Goal: Information Seeking & Learning: Learn about a topic

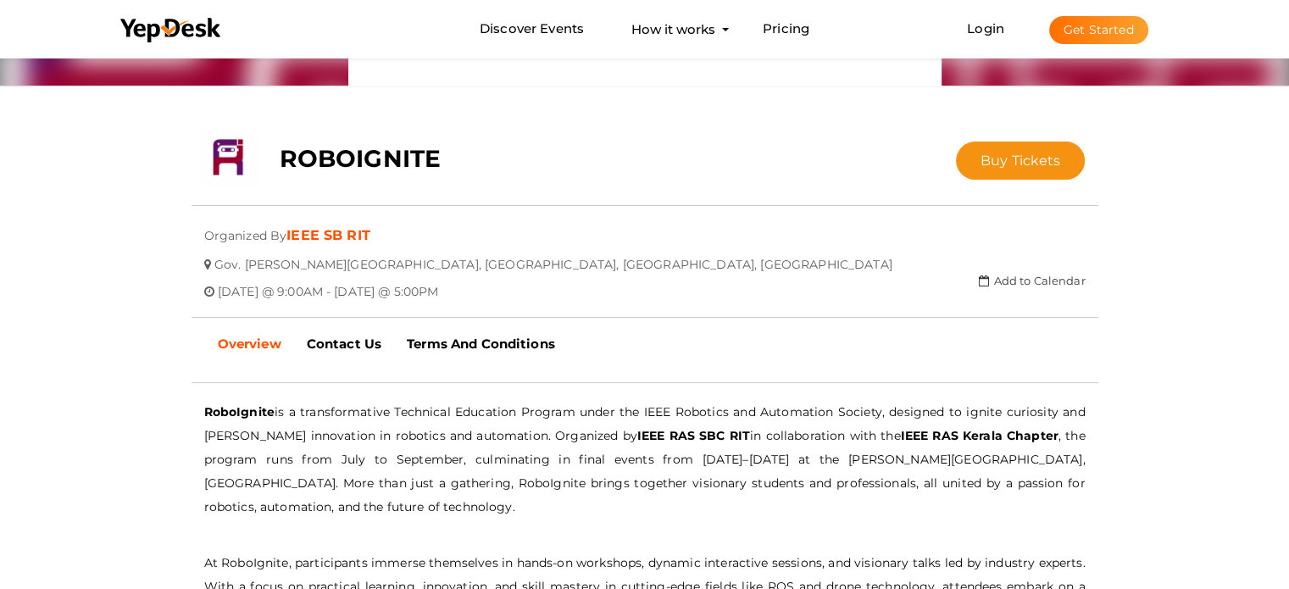
scroll to position [339, 0]
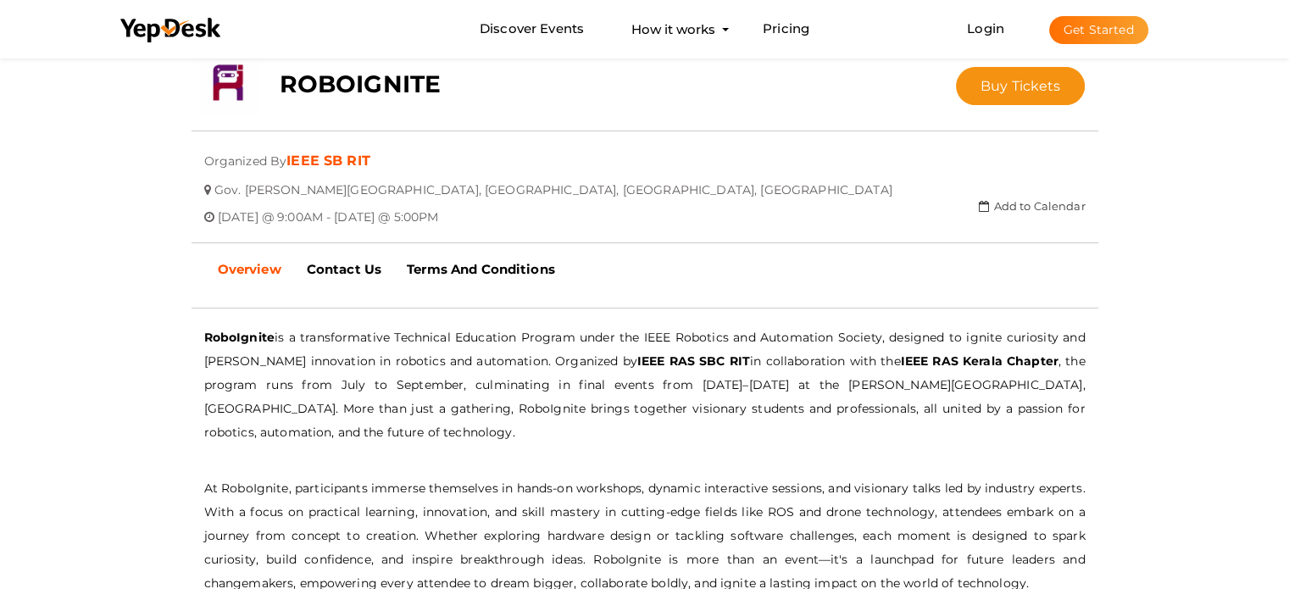
click at [119, 342] on div "close Your present response to the invite is You can change your response below…" at bounding box center [644, 392] width 1289 height 1354
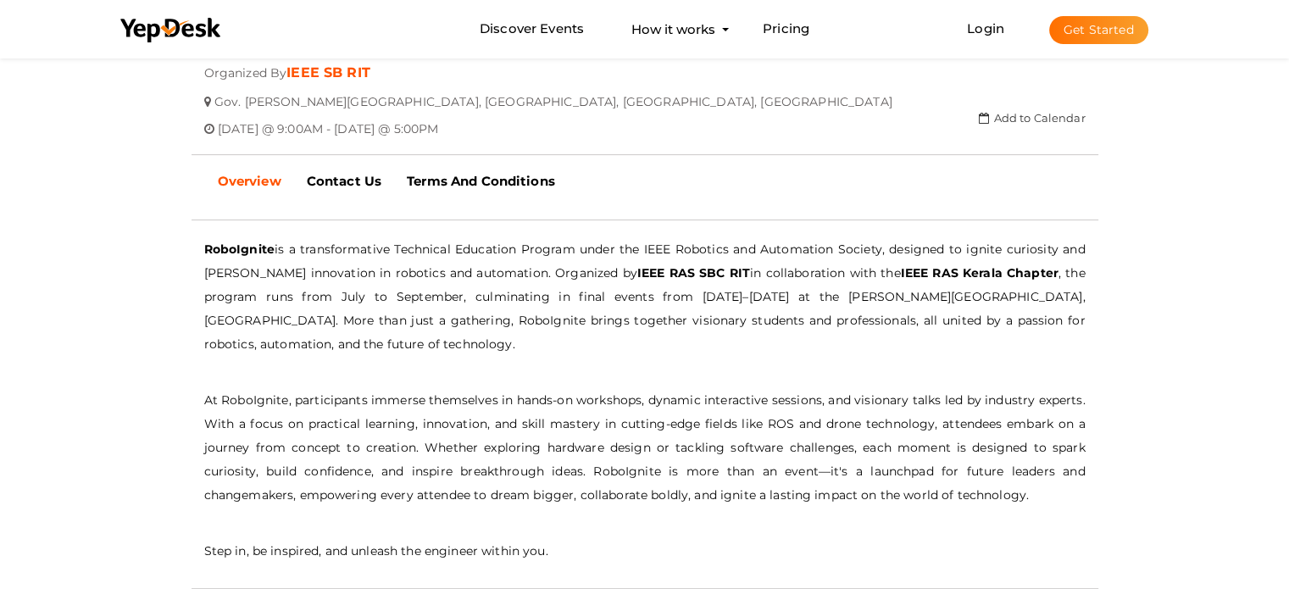
scroll to position [508, 0]
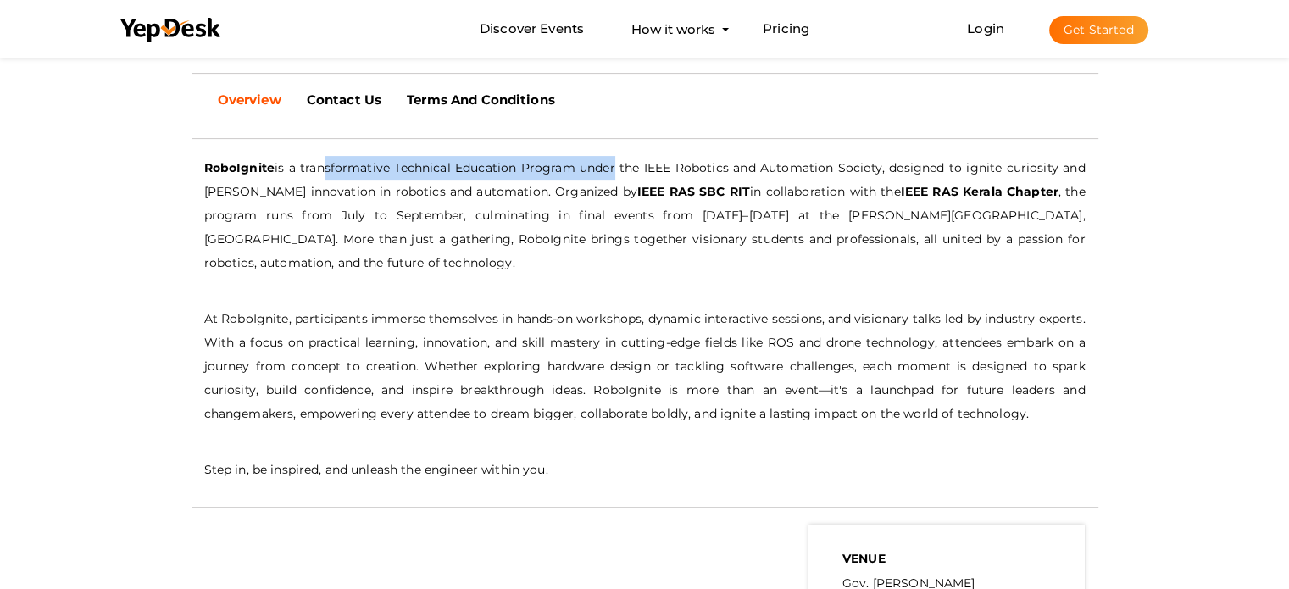
drag, startPoint x: 461, startPoint y: 159, endPoint x: 613, endPoint y: 158, distance: 151.7
click at [613, 158] on p "RoboIgnite is a transformative Technical Education Program under the IEEE Robot…" at bounding box center [644, 215] width 881 height 119
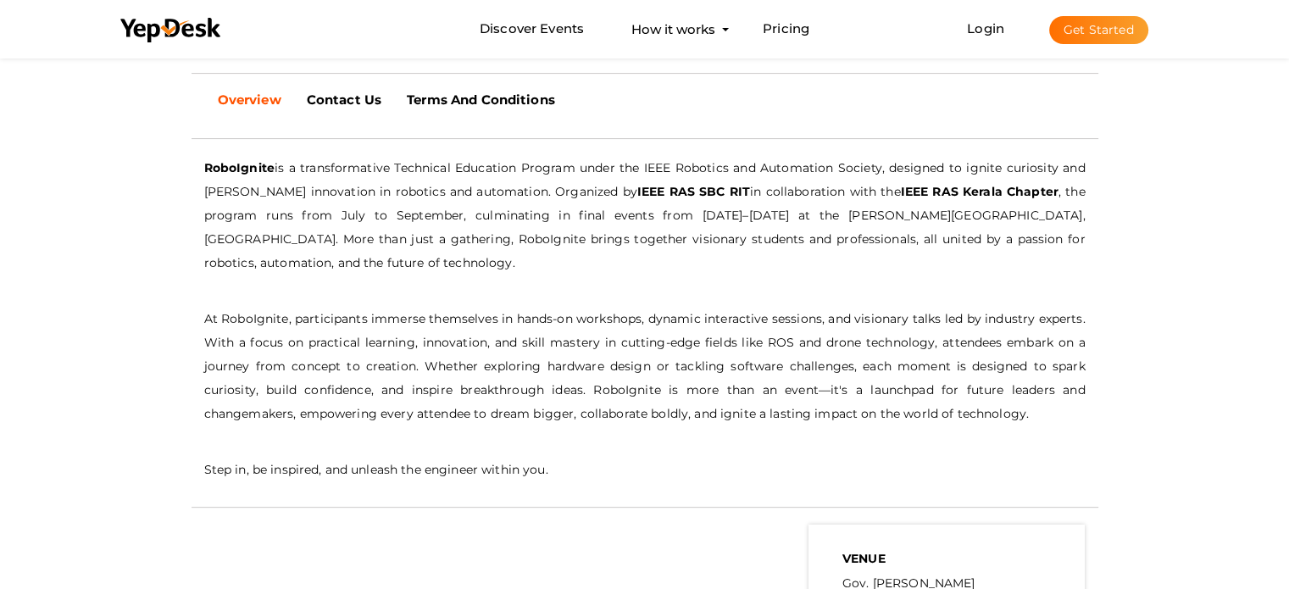
click at [626, 214] on p "RoboIgnite is a transformative Technical Education Program under the IEEE Robot…" at bounding box center [644, 215] width 881 height 119
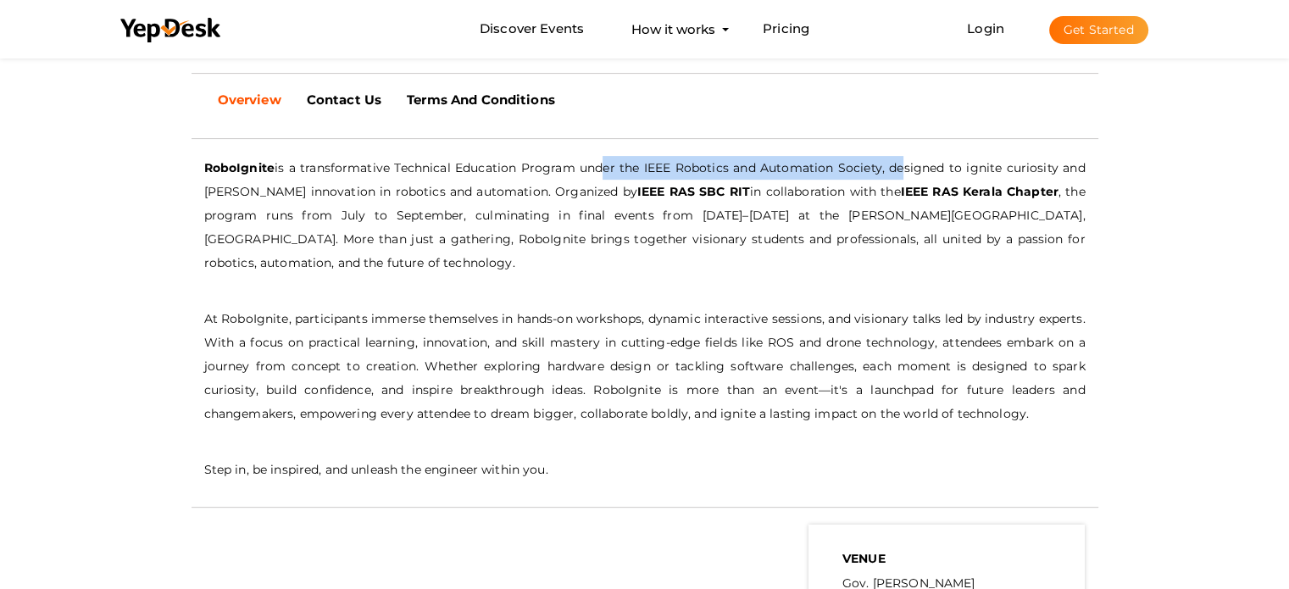
drag, startPoint x: 600, startPoint y: 161, endPoint x: 895, endPoint y: 155, distance: 295.0
click at [895, 156] on p "RoboIgnite is a transformative Technical Education Program under the IEEE Robot…" at bounding box center [644, 215] width 881 height 119
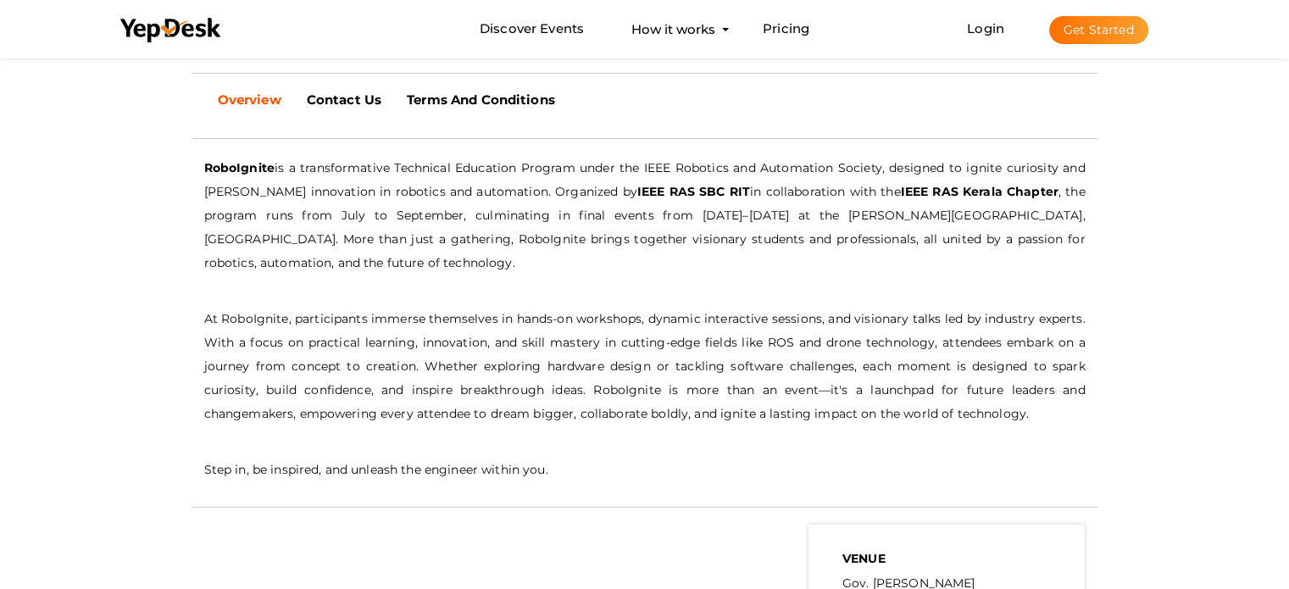
click at [892, 219] on p "RoboIgnite is a transformative Technical Education Program under the IEEE Robot…" at bounding box center [644, 215] width 881 height 119
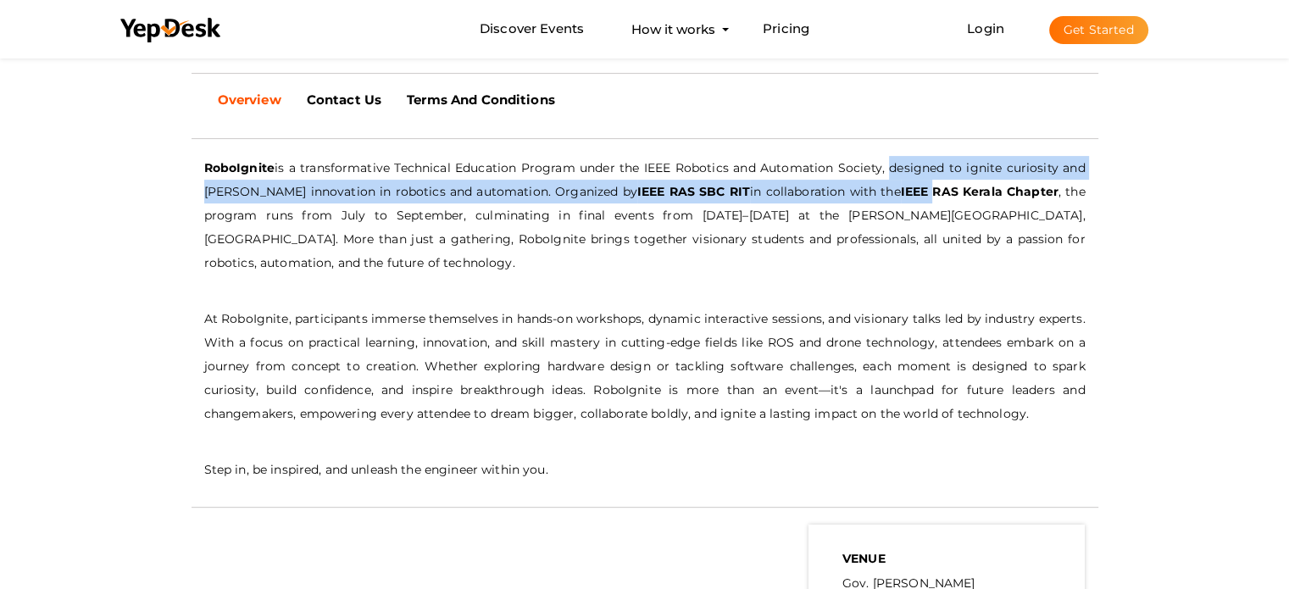
drag, startPoint x: 886, startPoint y: 164, endPoint x: 879, endPoint y: 190, distance: 27.1
click at [879, 190] on p "RoboIgnite is a transformative Technical Education Program under the IEEE Robot…" at bounding box center [644, 215] width 881 height 119
click at [901, 190] on b "IEEE RAS Kerala Chapter" at bounding box center [980, 191] width 158 height 15
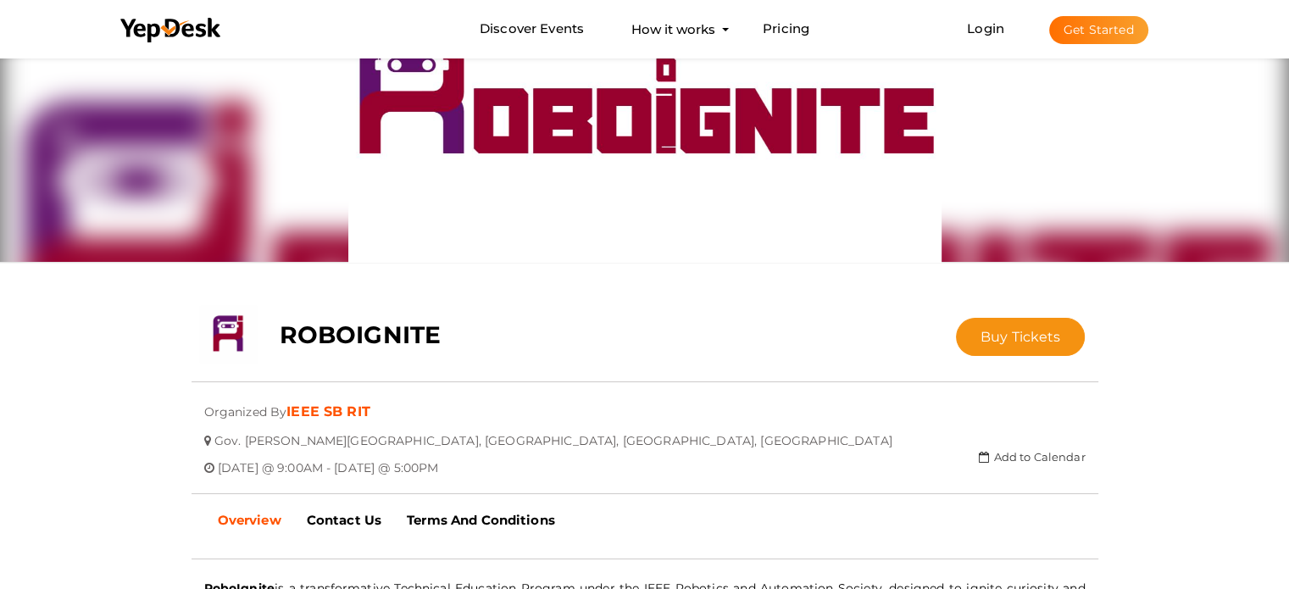
scroll to position [0, 0]
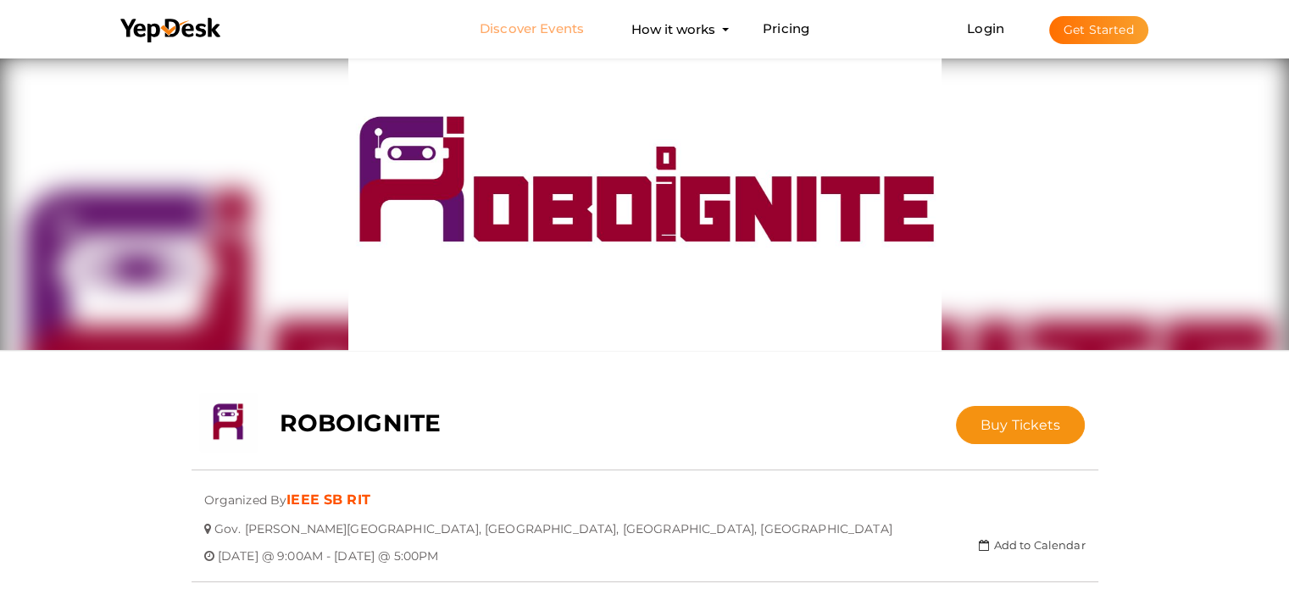
click at [566, 28] on link "Discover Events" at bounding box center [532, 29] width 104 height 31
